Goal: Task Accomplishment & Management: Manage account settings

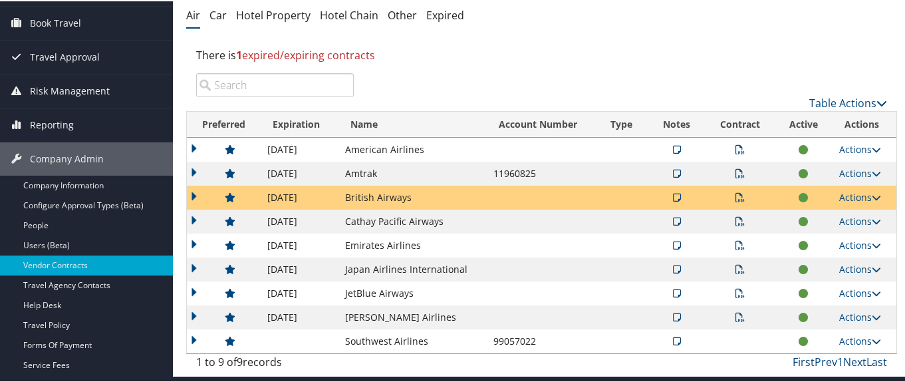
scroll to position [133, 0]
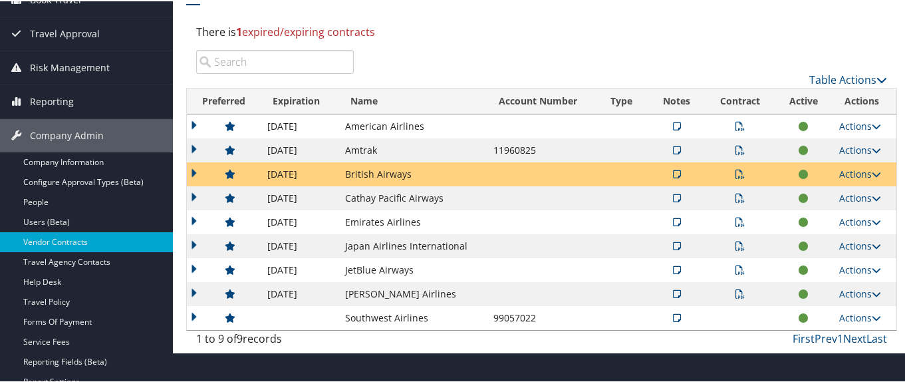
click at [358, 243] on td "Japan Airlines International" at bounding box center [412, 245] width 148 height 24
click at [358, 203] on td "Cathay Pacific Airways" at bounding box center [412, 197] width 148 height 24
click at [194, 173] on td at bounding box center [224, 173] width 74 height 24
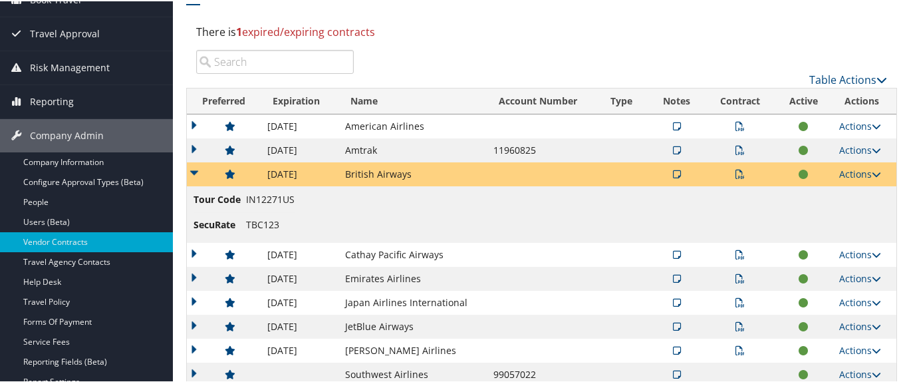
click at [673, 170] on icon at bounding box center [677, 172] width 8 height 9
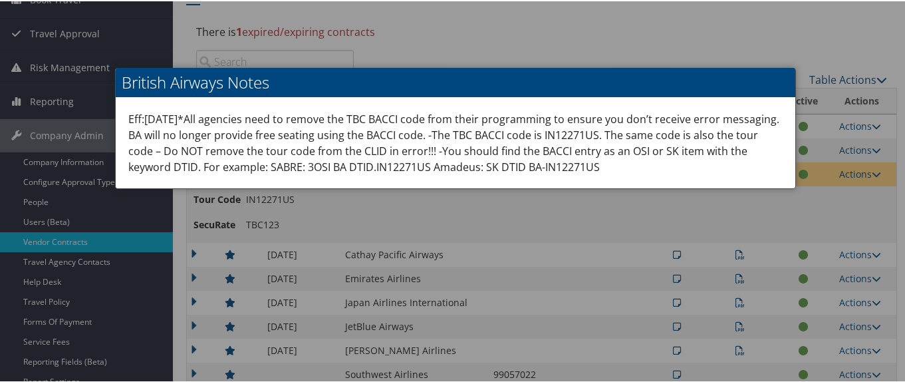
click at [378, 208] on div at bounding box center [455, 191] width 910 height 382
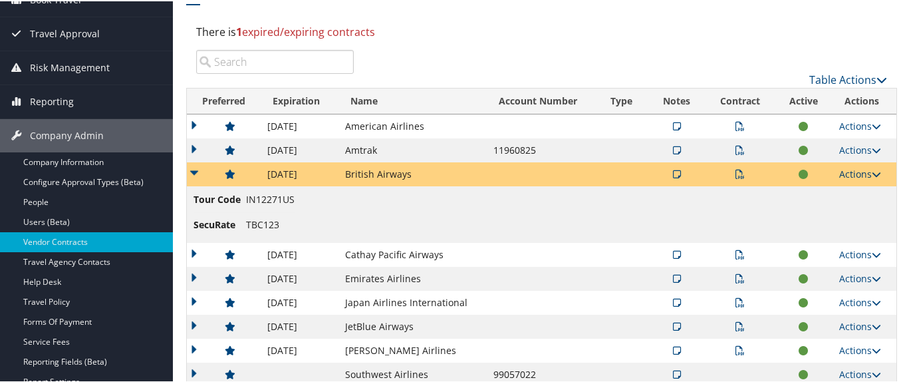
click at [867, 170] on link "Actions" at bounding box center [860, 172] width 42 height 13
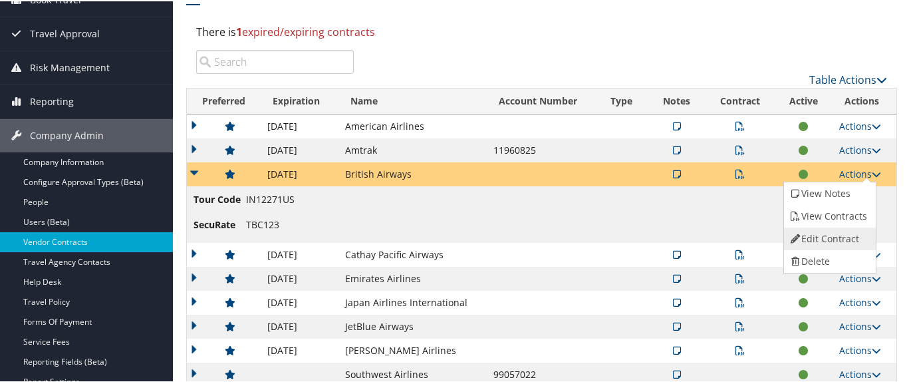
click at [844, 235] on link "Edit Contract" at bounding box center [828, 237] width 88 height 23
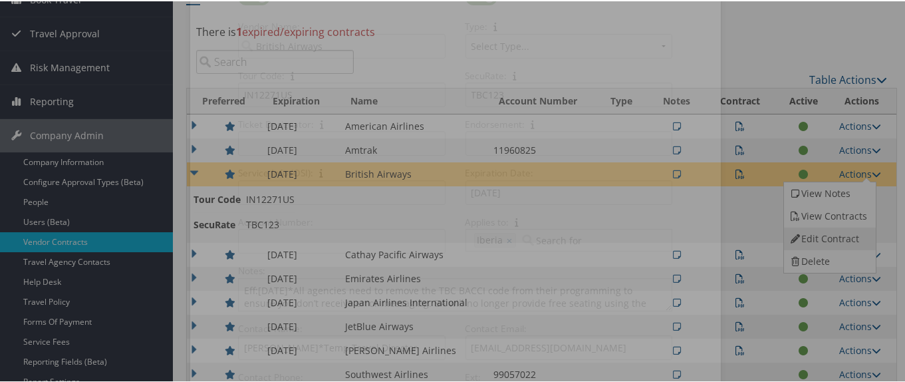
select select "[object Object]"
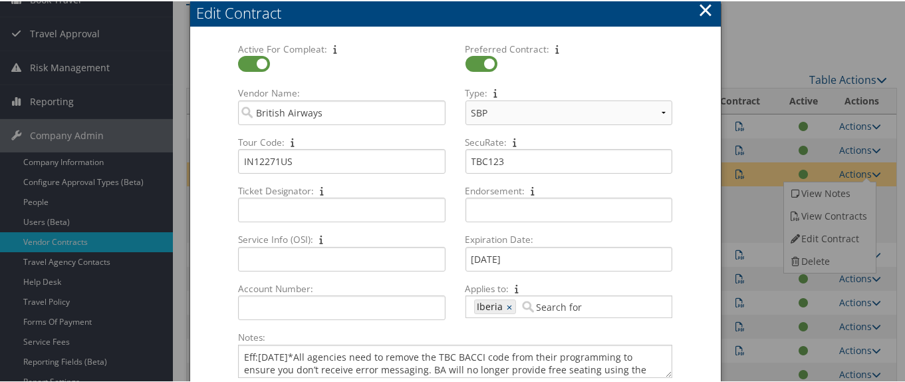
click at [703, 11] on button "×" at bounding box center [704, 8] width 15 height 27
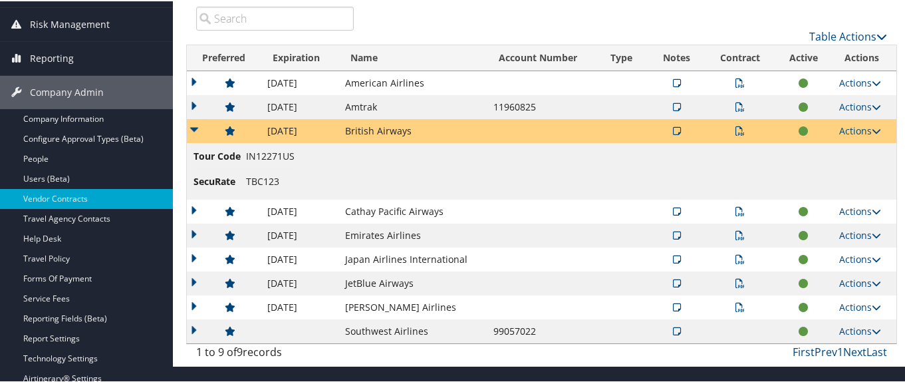
scroll to position [199, 0]
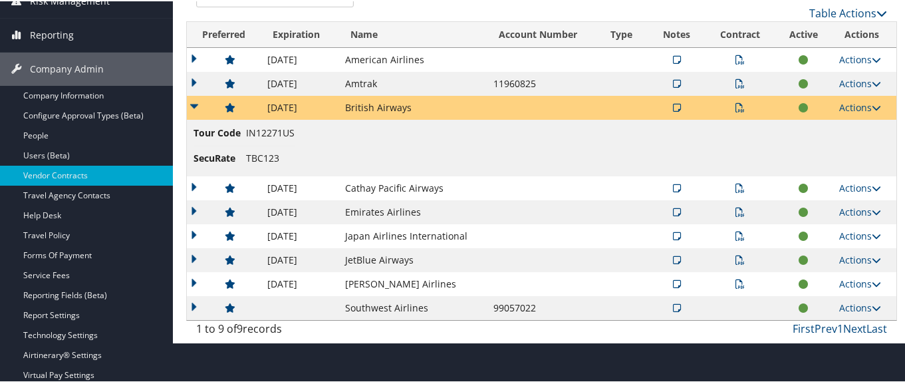
click at [192, 57] on td at bounding box center [224, 59] width 74 height 24
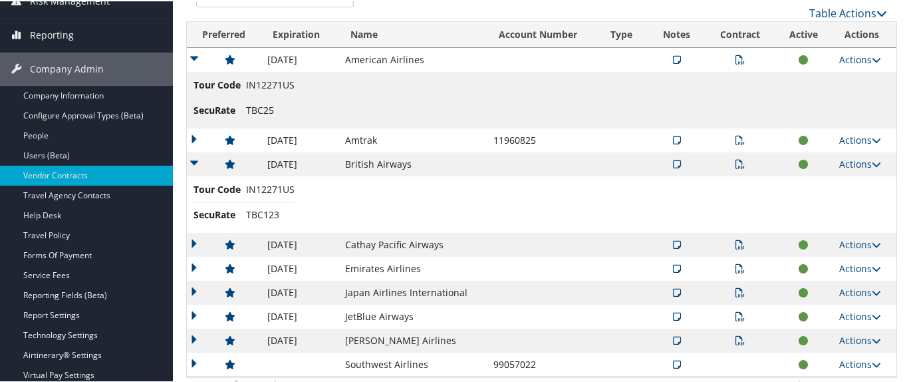
click at [673, 60] on icon at bounding box center [677, 58] width 8 height 9
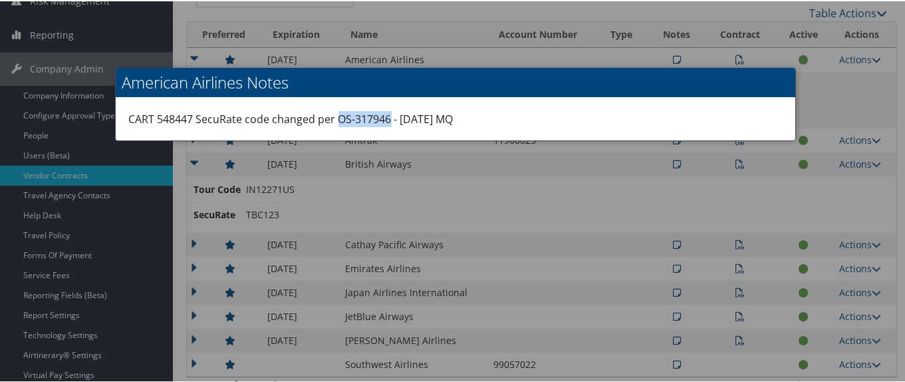
drag, startPoint x: 334, startPoint y: 118, endPoint x: 387, endPoint y: 121, distance: 53.2
click at [387, 121] on div "CART 548447 SecuRate code changed per OS-317946 - 9/23/25 MQ" at bounding box center [455, 117] width 679 height 43
copy div "OS-317946"
click at [619, 173] on div at bounding box center [455, 191] width 910 height 382
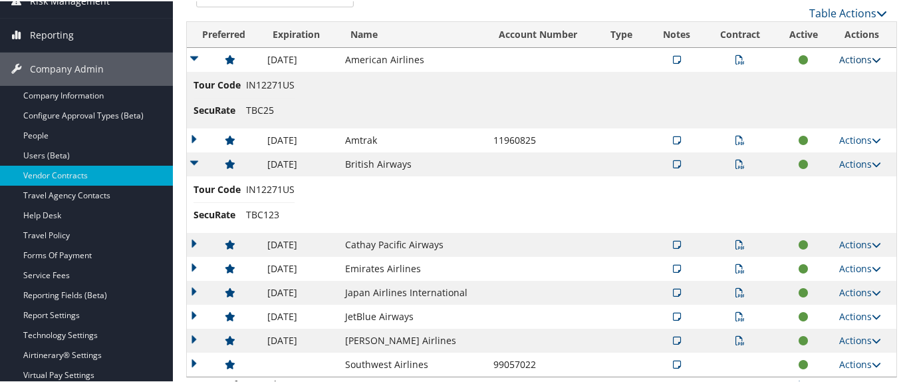
click at [849, 57] on link "Actions" at bounding box center [860, 58] width 42 height 13
click at [844, 123] on link "Edit Contract" at bounding box center [828, 123] width 88 height 23
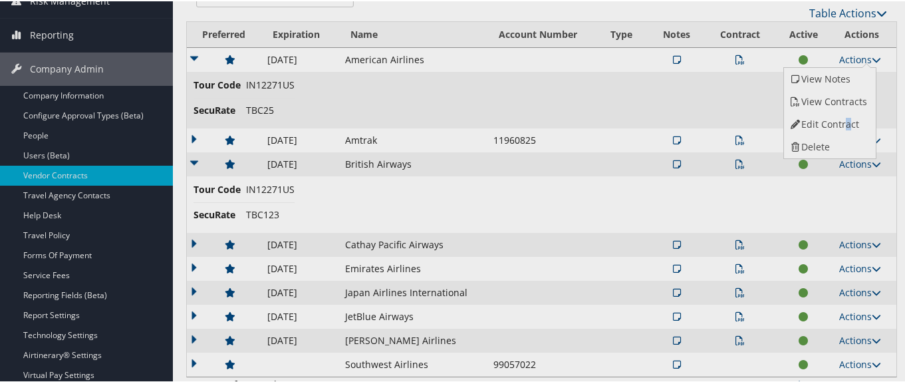
select select "[object Object]"
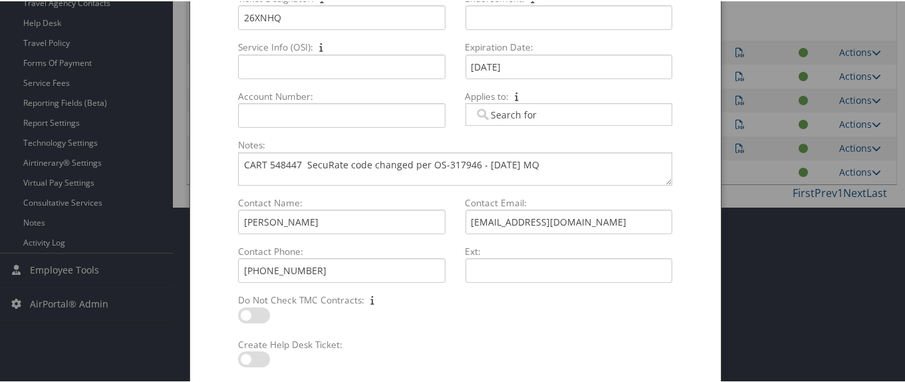
scroll to position [369, 0]
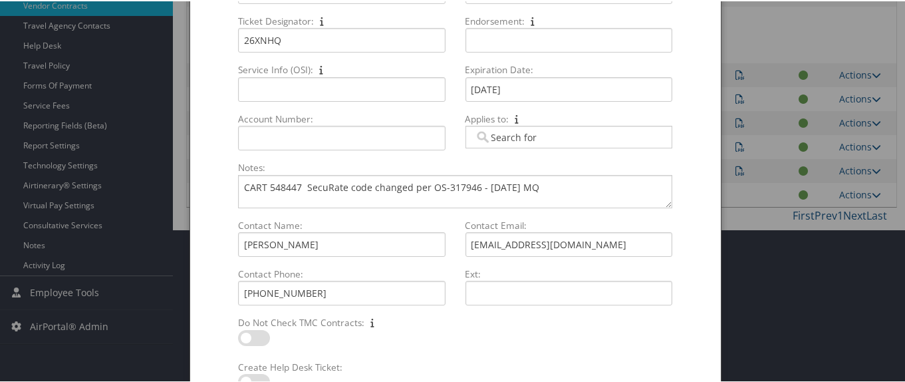
click at [753, 203] on div at bounding box center [455, 191] width 910 height 382
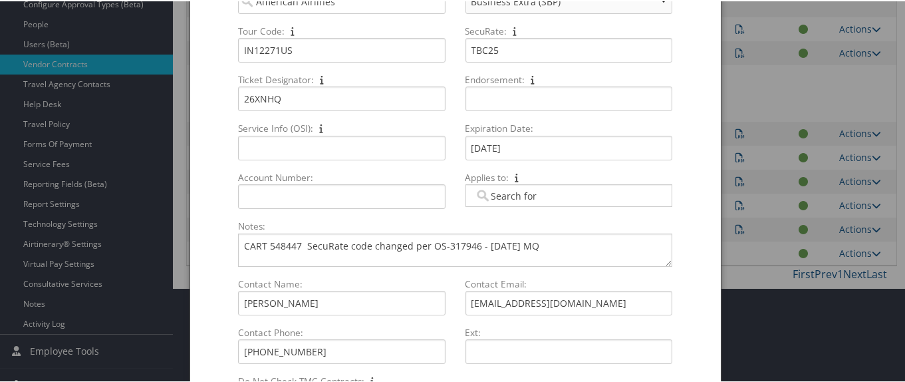
scroll to position [170, 0]
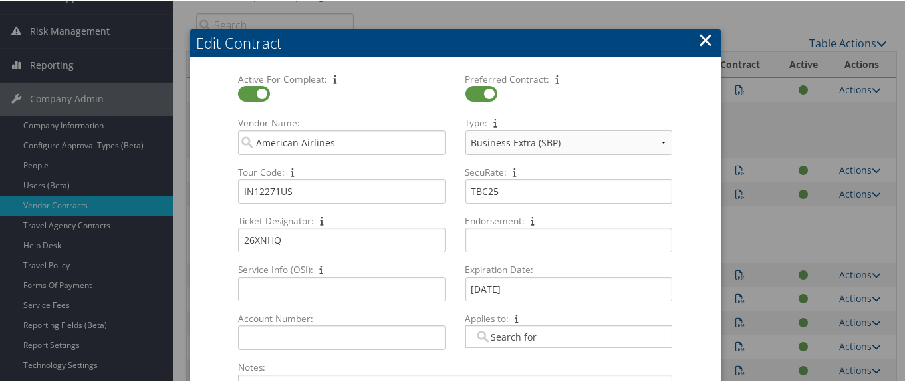
click at [697, 40] on button "×" at bounding box center [704, 38] width 15 height 27
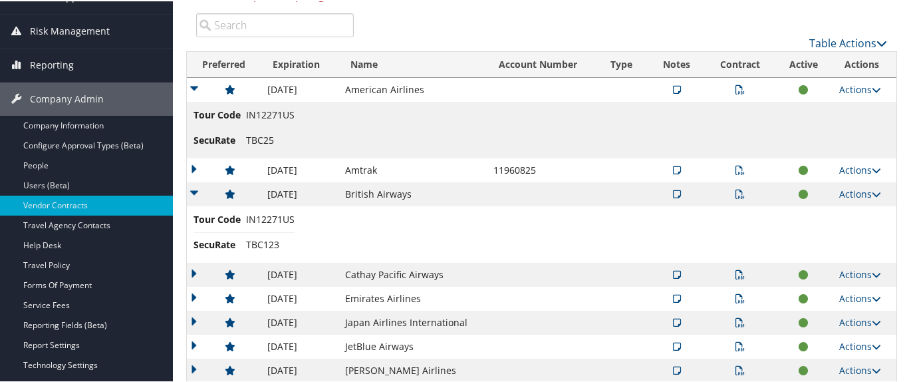
click at [196, 88] on td at bounding box center [224, 88] width 74 height 24
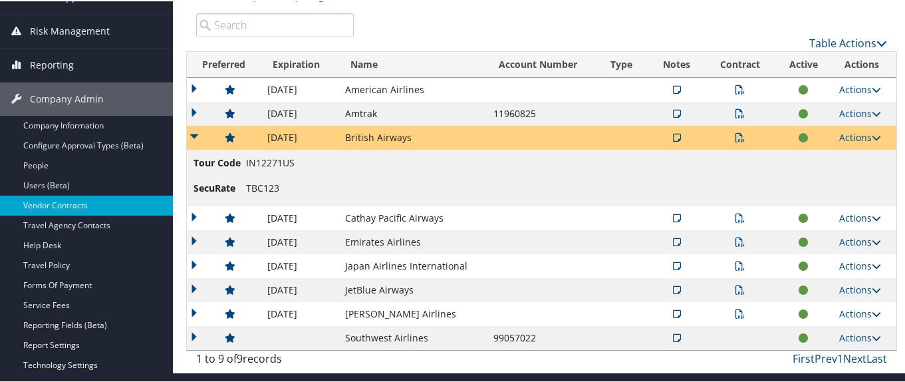
click at [195, 137] on td at bounding box center [224, 136] width 74 height 24
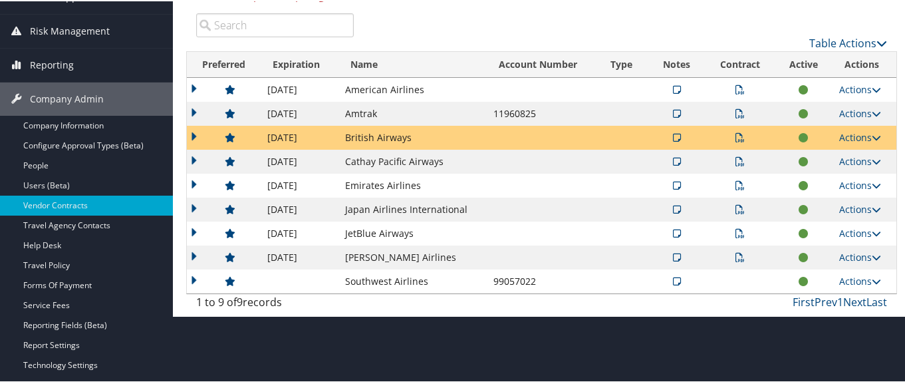
click at [192, 205] on td at bounding box center [224, 208] width 74 height 24
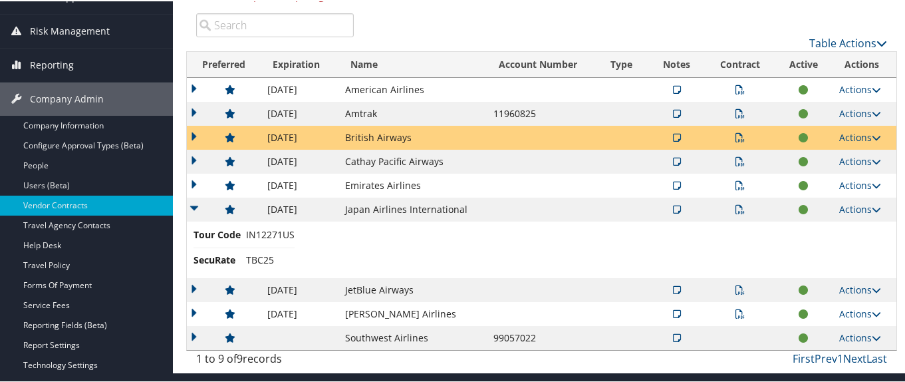
click at [192, 205] on td at bounding box center [224, 208] width 74 height 24
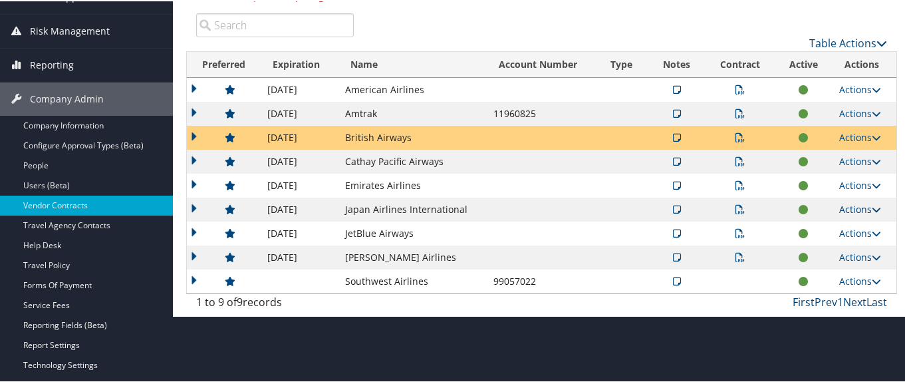
click at [851, 204] on link "Actions" at bounding box center [860, 207] width 42 height 13
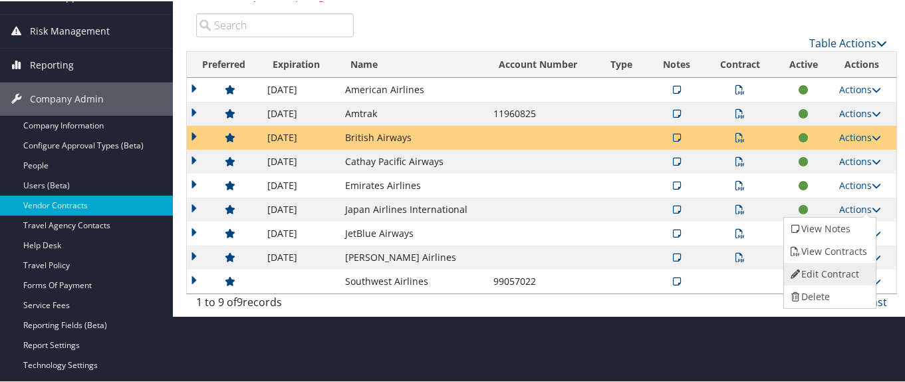
click at [838, 275] on link "Edit Contract" at bounding box center [828, 272] width 88 height 23
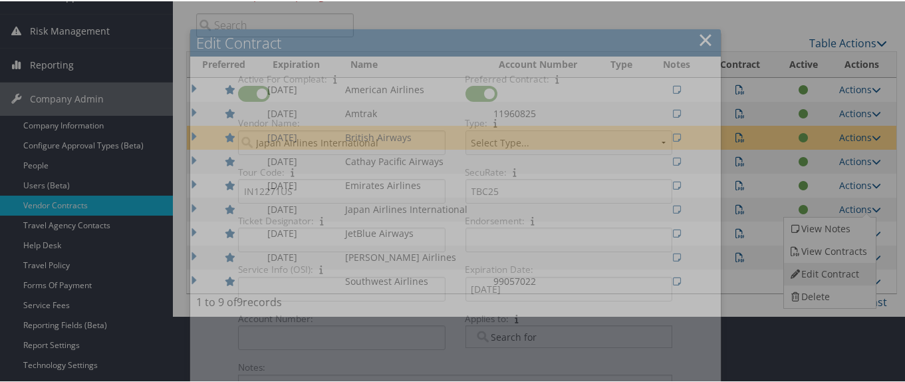
select select "[object Object]"
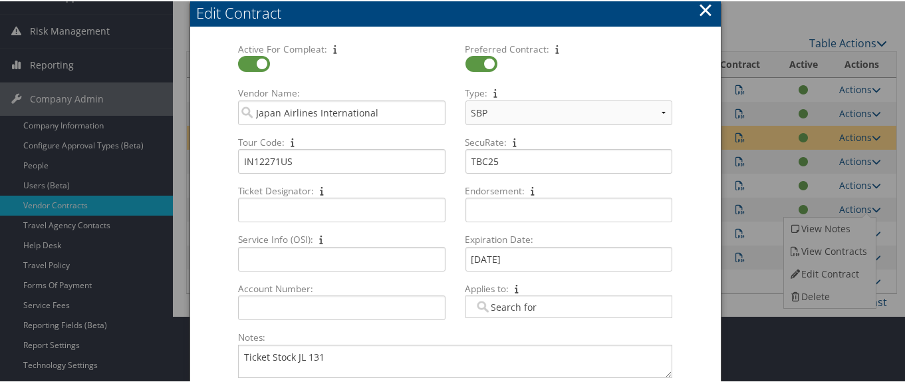
click at [701, 9] on button "×" at bounding box center [704, 8] width 15 height 27
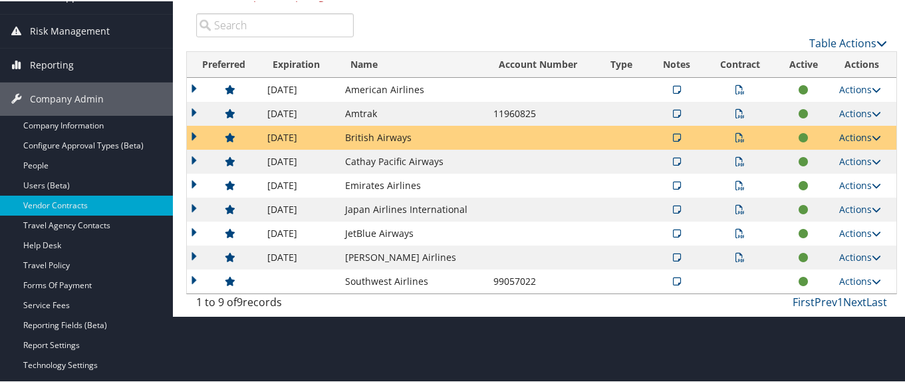
click at [839, 134] on link "Actions" at bounding box center [860, 136] width 42 height 13
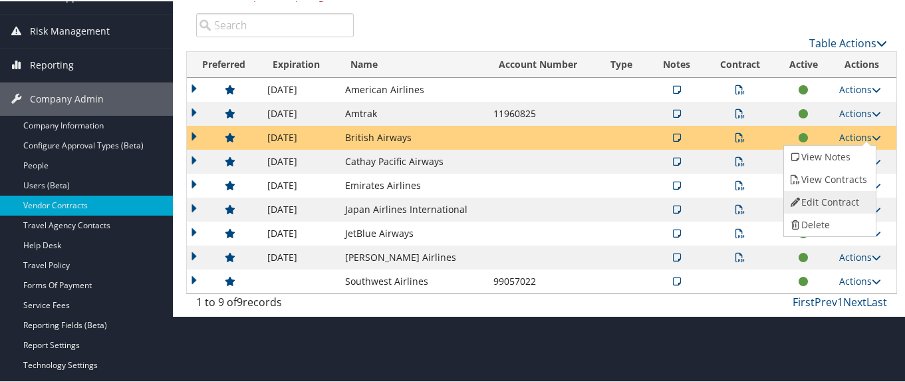
click at [850, 197] on link "Edit Contract" at bounding box center [828, 200] width 88 height 23
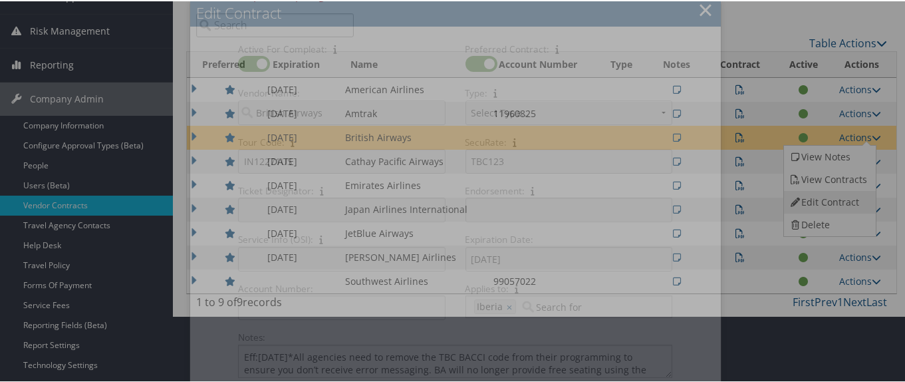
select select "[object Object]"
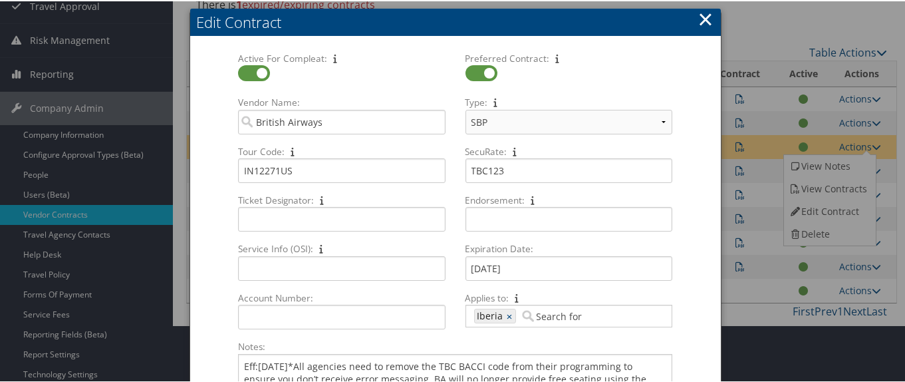
scroll to position [73, 0]
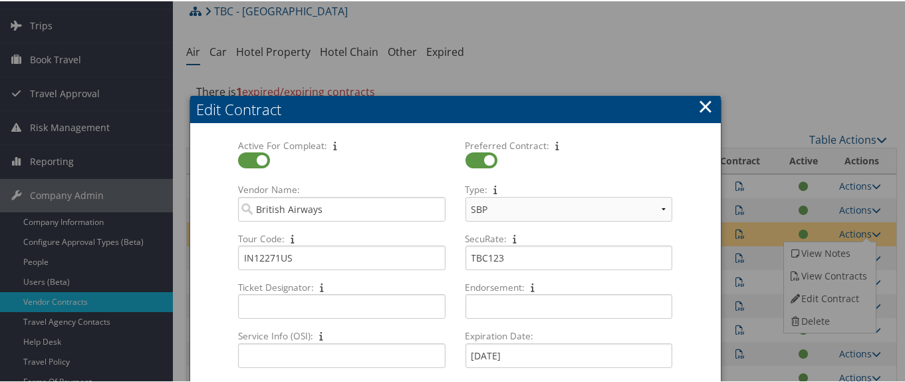
click at [702, 108] on button "×" at bounding box center [704, 105] width 15 height 27
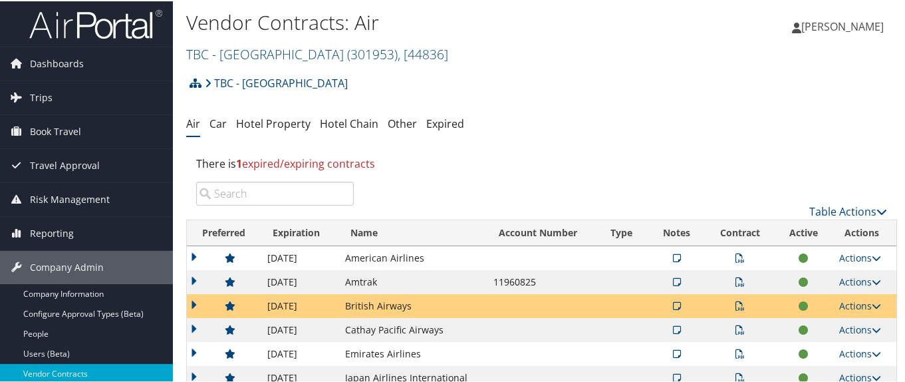
scroll to position [0, 0]
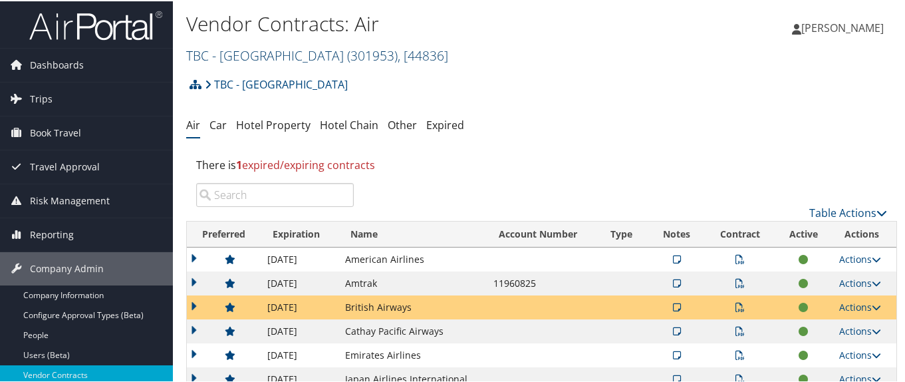
click at [226, 55] on link "TBC - Northeastern University ( 301953 ) , [ 44836 ]" at bounding box center [317, 54] width 262 height 18
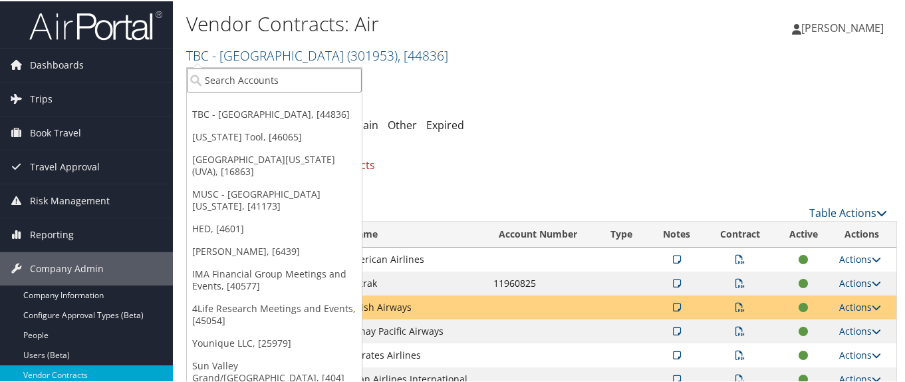
click at [225, 82] on input "search" at bounding box center [274, 78] width 175 height 25
paste input "301946"
type input "301946"
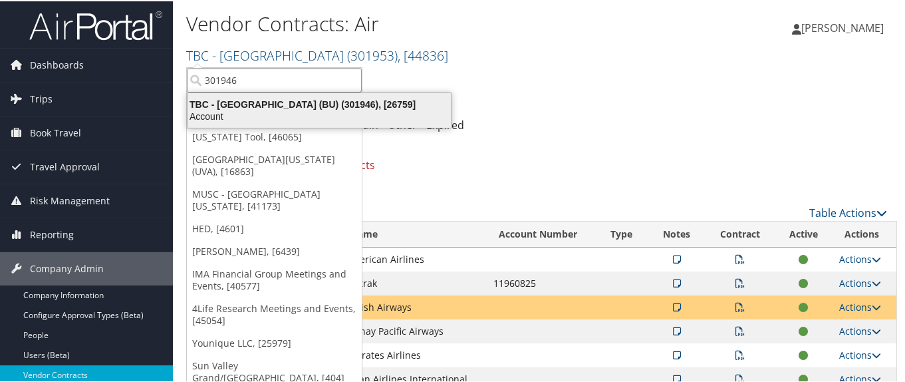
click at [231, 100] on div "TBC - Boston University (BU) (301946), [26759]" at bounding box center [318, 103] width 279 height 12
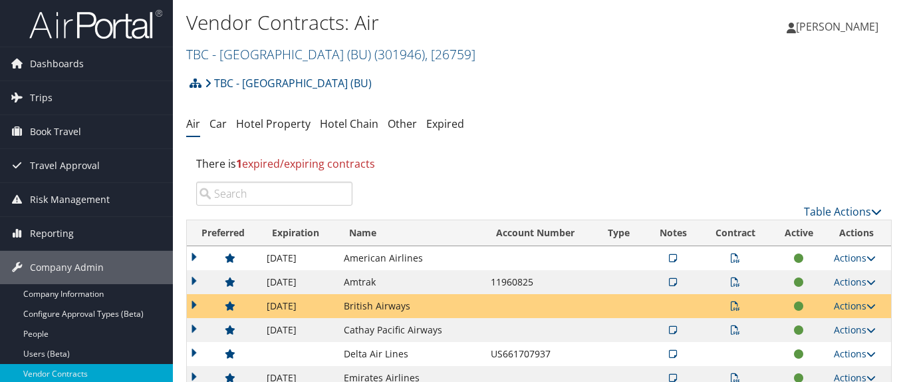
scroll to position [66, 0]
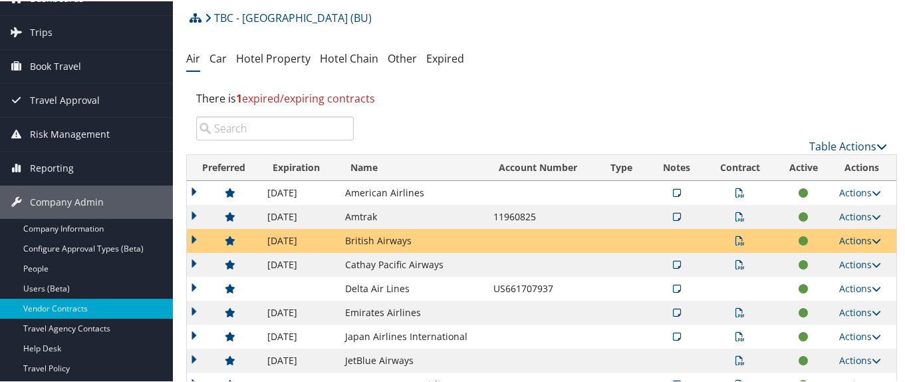
click at [856, 238] on link "Actions" at bounding box center [860, 239] width 42 height 13
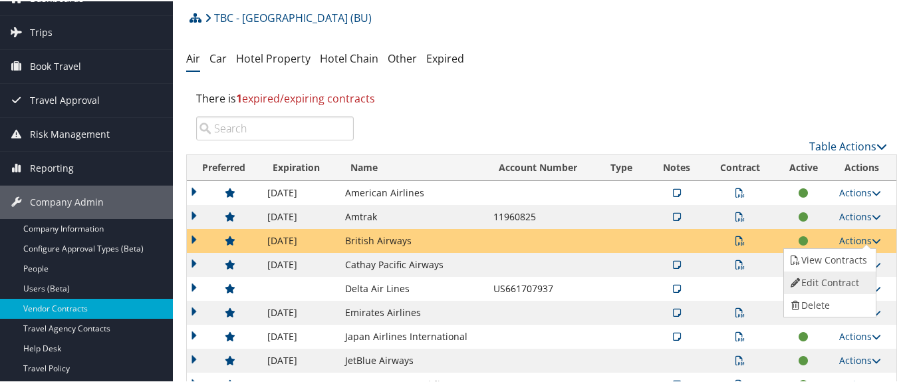
click at [844, 279] on link "Edit Contract" at bounding box center [828, 281] width 88 height 23
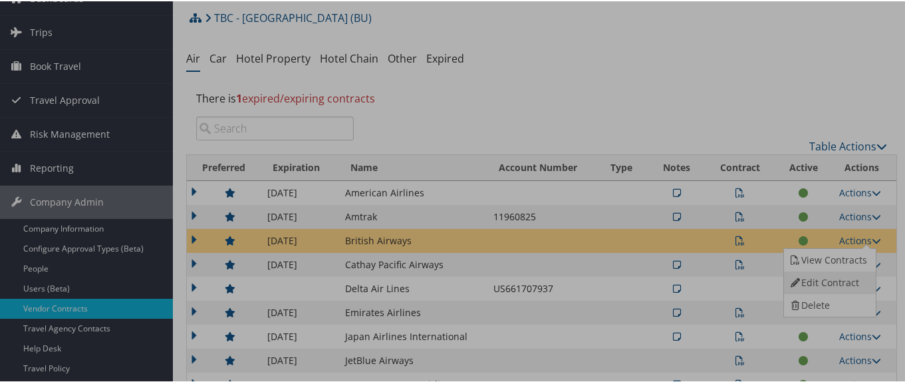
select select "[object Object]"
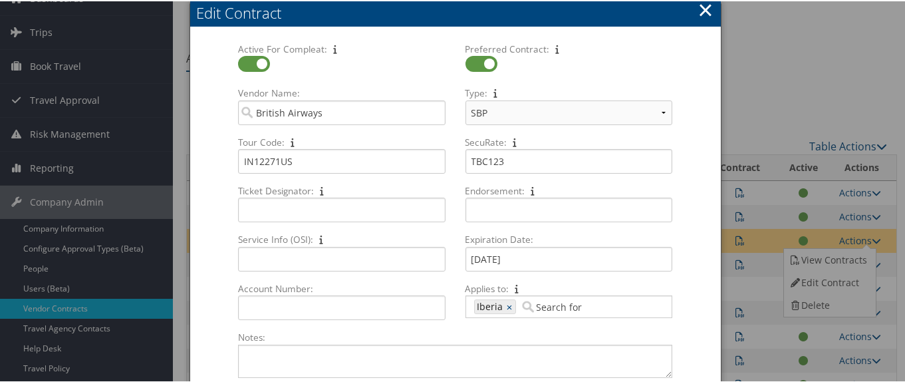
click at [699, 10] on button "×" at bounding box center [704, 8] width 15 height 27
